Goal: Find specific page/section: Find specific page/section

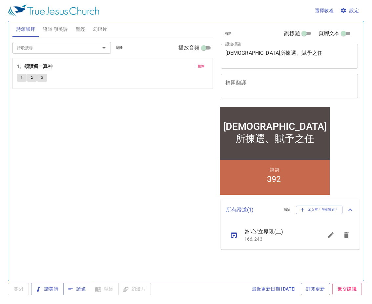
click at [156, 132] on div "詩歌搜尋 詩歌搜尋 清除 播放音頻 刪除 1、頌讚獨一真神 1 2 3" at bounding box center [112, 156] width 200 height 238
click at [205, 63] on button "刪除" at bounding box center [201, 66] width 15 height 8
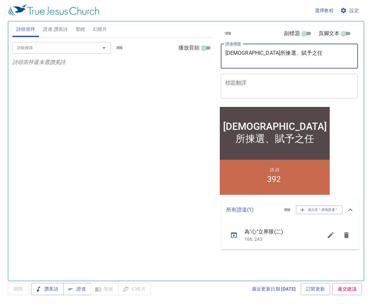
drag, startPoint x: 258, startPoint y: 56, endPoint x: 190, endPoint y: 54, distance: 68.5
click at [190, 54] on div "詩頌崇拜 證道 讚美詩 聖經 幻燈片 詩歌搜尋 詩歌搜尋 清除 播放音頻 詩頌崇拜還未選讚美詩 詩歌搜尋 詩歌搜尋 清除 播放音頻 刪除 392、任主差派 1…" at bounding box center [186, 148] width 352 height 259
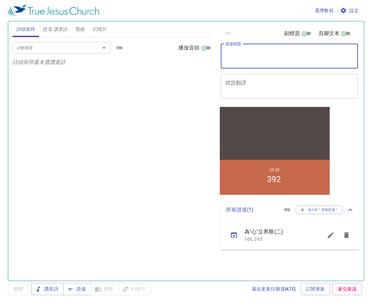
click at [51, 21] on div "詩頌崇拜 證道 讚美詩 聖經 幻燈片 詩歌搜尋 詩歌搜尋 清除 播放音頻 詩頌崇拜還未選讚美詩 詩歌搜尋 詩歌搜尋 清除 播放音頻 刪除 392、任主差派 1…" at bounding box center [186, 151] width 356 height 260
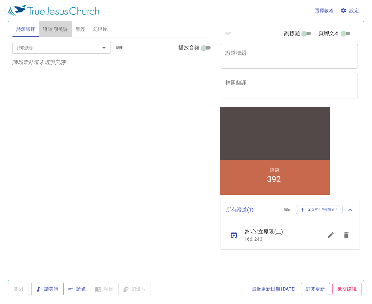
click at [51, 23] on button "證道 讚美詩" at bounding box center [55, 29] width 32 height 16
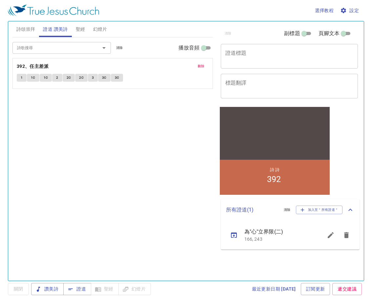
click at [202, 67] on span "刪除" at bounding box center [201, 66] width 7 height 6
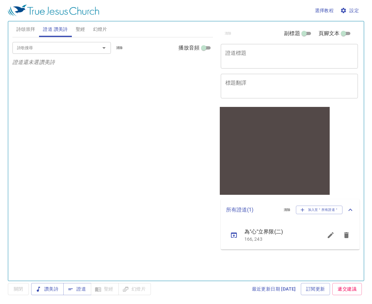
click at [188, 141] on div "詩歌搜尋 詩歌搜尋 清除 播放音頻 證道還未選讚美詩" at bounding box center [112, 156] width 200 height 238
click at [80, 290] on span "證道" at bounding box center [76, 289] width 17 height 8
click at [33, 29] on span "詩頌崇拜" at bounding box center [25, 29] width 19 height 8
click at [49, 53] on div "詩歌搜尋" at bounding box center [61, 47] width 98 height 11
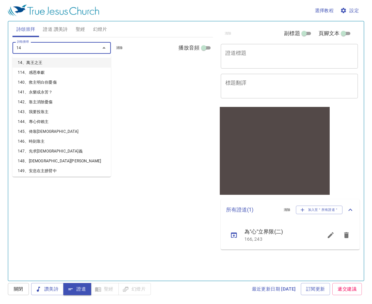
type input "142"
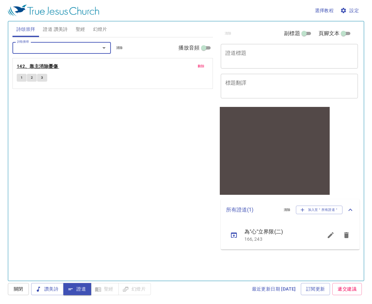
click at [47, 66] on b "142、靠主消除憂傷" at bounding box center [37, 66] width 41 height 8
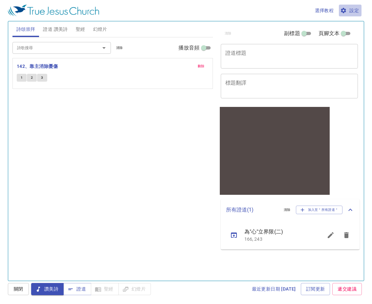
click at [352, 8] on span "設定" at bounding box center [349, 11] width 17 height 8
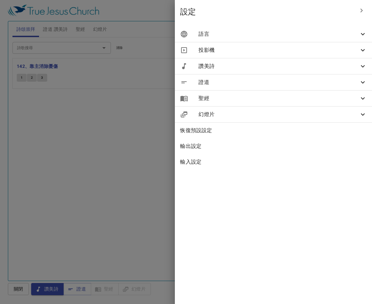
click at [346, 29] on div "語言" at bounding box center [273, 34] width 197 height 16
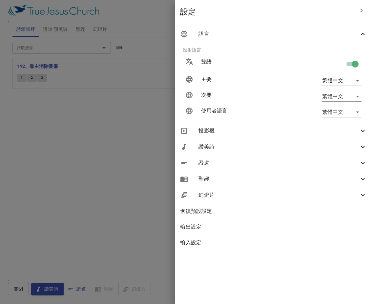
click at [356, 62] on input "checkbox" at bounding box center [354, 65] width 37 height 12
checkbox input "false"
click at [364, 9] on icon "button" at bounding box center [361, 11] width 8 height 8
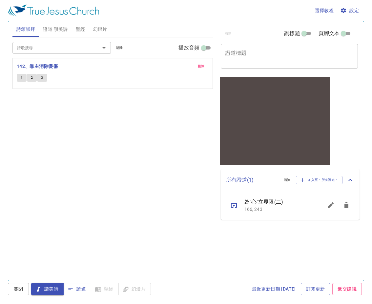
click at [114, 169] on div "詩歌搜尋 詩歌搜尋 清除 播放音頻 刪除 142、靠主消除憂傷 1 2 3" at bounding box center [112, 156] width 200 height 238
drag, startPoint x: 20, startPoint y: 77, endPoint x: 86, endPoint y: 139, distance: 90.7
click at [20, 77] on button "1" at bounding box center [22, 78] width 10 height 8
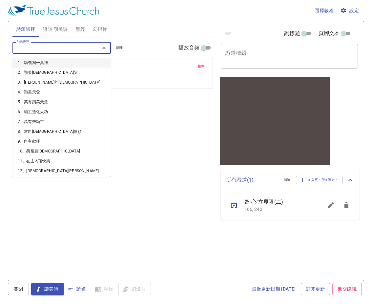
click at [50, 48] on input "詩歌搜尋" at bounding box center [51, 48] width 75 height 8
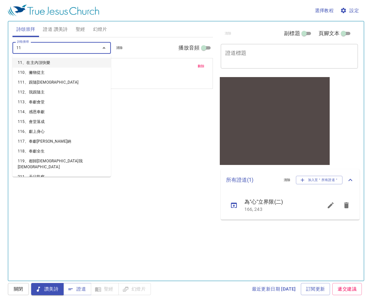
type input "113"
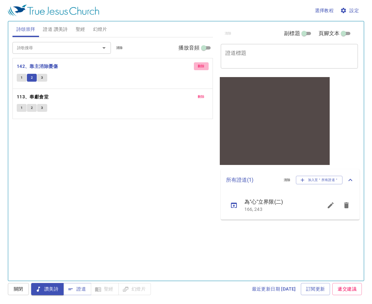
click at [204, 67] on span "刪除" at bounding box center [201, 66] width 7 height 6
click at [58, 52] on div "詩歌搜尋" at bounding box center [61, 47] width 98 height 11
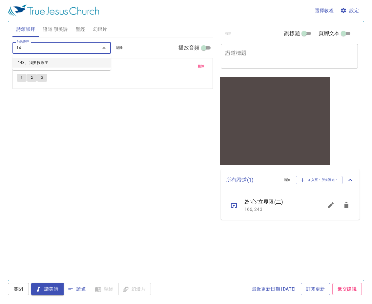
type input "143"
click at [202, 65] on span "刪除" at bounding box center [201, 66] width 7 height 6
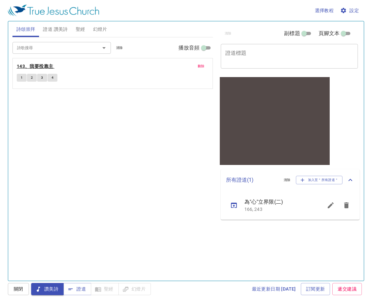
click at [38, 64] on b "143、我要投靠主" at bounding box center [35, 66] width 37 height 8
click at [22, 79] on span "1" at bounding box center [22, 78] width 2 height 6
click at [96, 151] on div "詩歌搜尋 詩歌搜尋 清除 播放音頻 刪除 143、我要投靠主 1 2 3 4" at bounding box center [112, 156] width 200 height 238
click at [102, 127] on div "詩歌搜尋 詩歌搜尋 清除 播放音頻 刪除 143、我要投靠主 1 2 3 4" at bounding box center [112, 156] width 200 height 238
click at [74, 120] on div "詩歌搜尋 詩歌搜尋 清除 播放音頻 刪除 143、我要投靠主 1 2 3 4" at bounding box center [112, 156] width 200 height 238
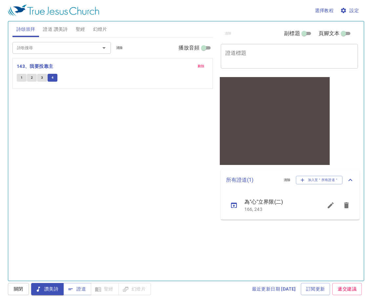
click at [127, 152] on div "詩歌搜尋 詩歌搜尋 清除 播放音頻 刪除 143、我要投靠主 1 2 3 4" at bounding box center [112, 156] width 200 height 238
click at [93, 149] on div "詩歌搜尋 詩歌搜尋 清除 播放音頻 刪除 143、我要投靠主 1 2 3 4" at bounding box center [112, 156] width 200 height 238
click at [198, 67] on span "刪除" at bounding box center [201, 66] width 7 height 6
click at [58, 292] on span "讚美詩" at bounding box center [47, 289] width 22 height 8
click at [110, 178] on div "詩歌搜尋 詩歌搜尋 清除 播放音頻 詩頌崇拜還未選讚美詩" at bounding box center [112, 156] width 200 height 238
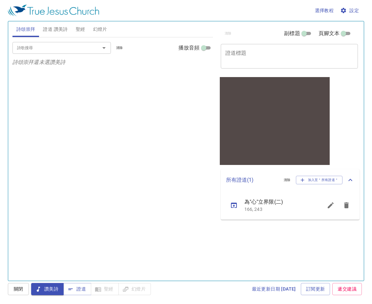
click at [78, 51] on input "詩歌搜尋" at bounding box center [51, 48] width 75 height 8
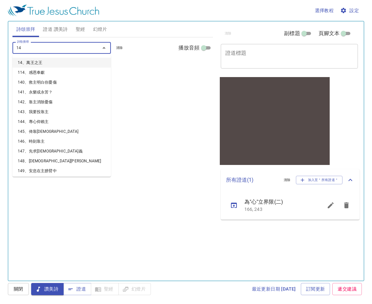
type input "144"
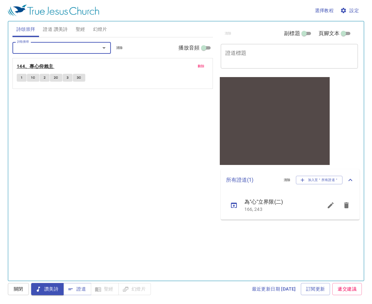
click at [44, 64] on b "144、專心仰賴主" at bounding box center [35, 66] width 37 height 8
click at [21, 76] on span "1" at bounding box center [22, 78] width 2 height 6
click at [94, 114] on div "詩歌搜尋 詩歌搜尋 清除 播放音頻 刪除 144、專心仰賴主 1 1C 2 2C 3 3C" at bounding box center [112, 156] width 200 height 238
click at [133, 149] on div "詩歌搜尋 詩歌搜尋 清除 播放音頻 刪除 144、專心仰賴主 1 1C 2 2C 3 3C" at bounding box center [112, 156] width 200 height 238
click at [157, 139] on div "詩歌搜尋 詩歌搜尋 清除 播放音頻 刪除 144、專心仰賴主 1 1C 2 2C 3 3C" at bounding box center [112, 156] width 200 height 238
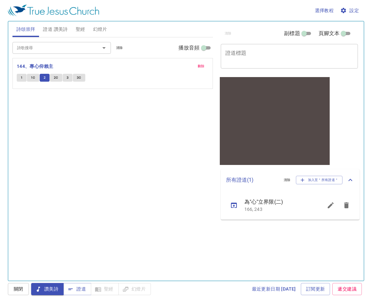
click at [121, 174] on div "詩歌搜尋 詩歌搜尋 清除 播放音頻 刪除 144、專心仰賴主 1 1C 2 2C 3 3C" at bounding box center [112, 156] width 200 height 238
click at [121, 165] on div "詩歌搜尋 詩歌搜尋 清除 播放音頻 刪除 144、專心仰賴主 1 1C 2 2C 3 3C" at bounding box center [112, 156] width 200 height 238
click at [99, 118] on div "詩歌搜尋 詩歌搜尋 清除 播放音頻 刪除 144、專心仰賴主 1 1C 2 2C 3 3C" at bounding box center [112, 156] width 200 height 238
click at [122, 182] on div "詩歌搜尋 詩歌搜尋 清除 播放音頻 刪除 144、專心仰賴主 1 1C 2 2C 3 3C" at bounding box center [112, 156] width 200 height 238
click at [192, 234] on div "詩歌搜尋 詩歌搜尋 清除 播放音頻 刪除 144、專心仰賴主 1 1C 2 2C 3 3C" at bounding box center [112, 156] width 200 height 238
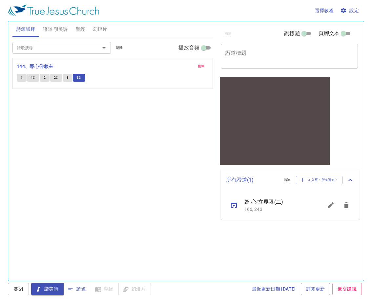
click at [87, 133] on div "詩歌搜尋 詩歌搜尋 清除 播放音頻 刪除 144、專心仰賴主 1 1C 2 2C 3 3C" at bounding box center [112, 156] width 200 height 238
click at [199, 67] on span "刪除" at bounding box center [201, 66] width 7 height 6
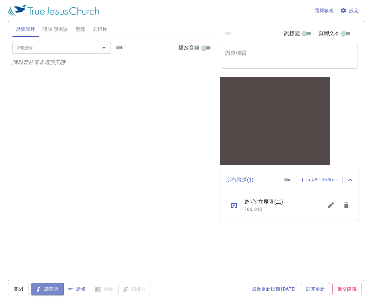
click at [54, 288] on span "讚美詩" at bounding box center [47, 289] width 22 height 8
click at [21, 290] on span "關閉" at bounding box center [18, 289] width 10 height 8
